Goal: Task Accomplishment & Management: Use online tool/utility

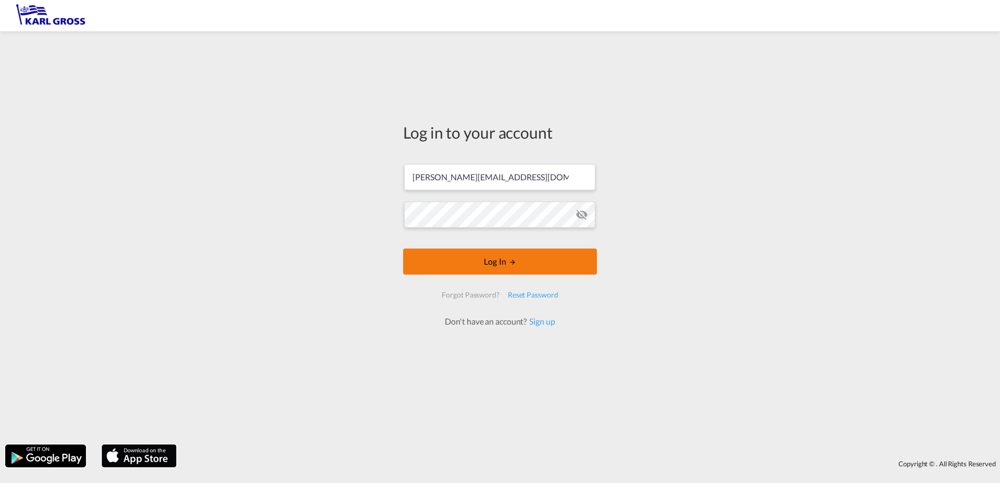
click at [503, 264] on button "Log In" at bounding box center [500, 261] width 194 height 26
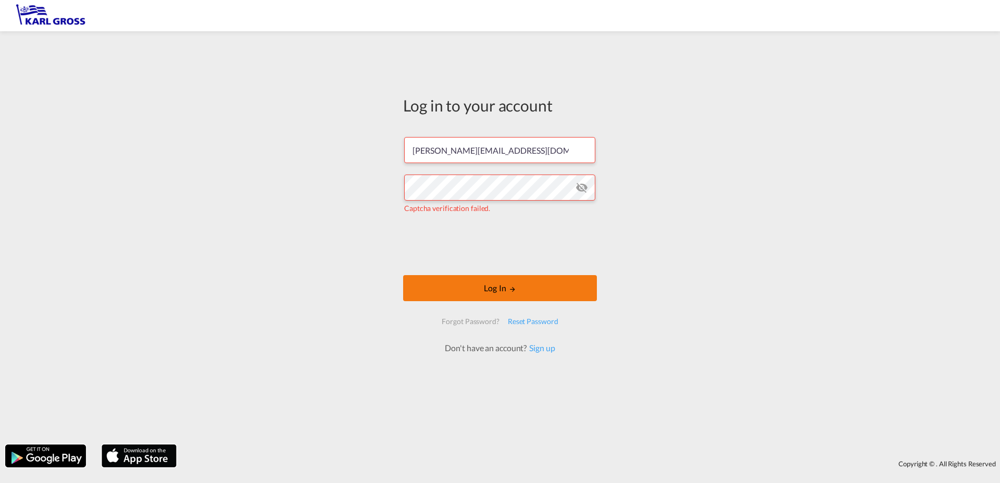
click at [497, 287] on button "Log In" at bounding box center [500, 288] width 194 height 26
